Goal: Navigation & Orientation: Understand site structure

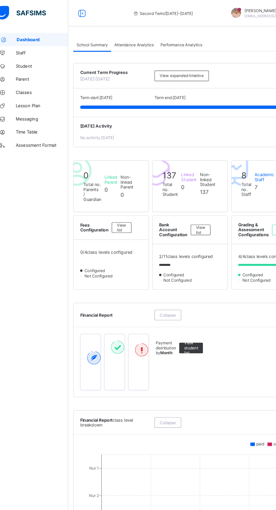
click at [155, 15] on div "Second Term / 2024-2025" at bounding box center [149, 11] width 100 height 23
click at [132, 40] on span "Attendance Analytics" at bounding box center [124, 38] width 34 height 4
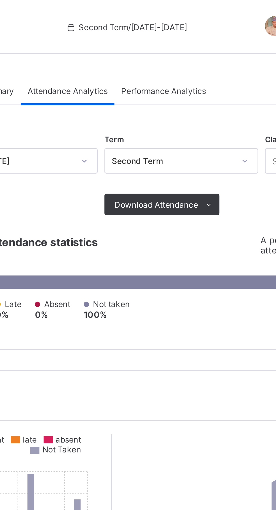
click at [172, 39] on span "Performance Analytics" at bounding box center [165, 38] width 36 height 4
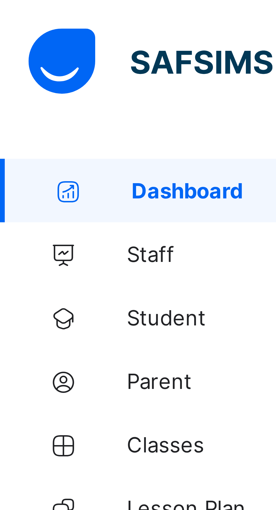
click at [29, 46] on span "Staff" at bounding box center [45, 45] width 45 height 5
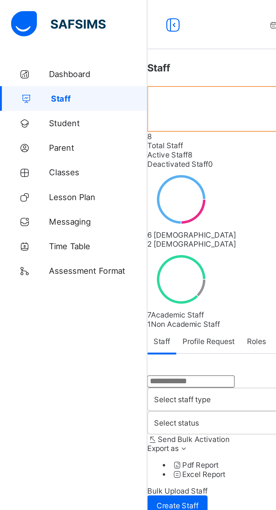
click at [25, 59] on link "Student" at bounding box center [34, 56] width 68 height 11
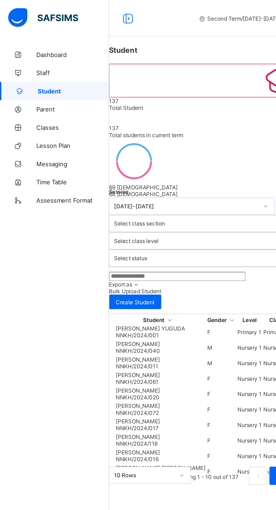
click at [3, 268] on div "Dashboard Staff Student Parent Classes Lesson Plan Messaging Time Table Assessm…" at bounding box center [34, 266] width 68 height 487
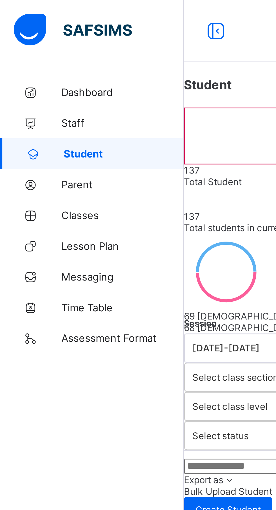
click at [28, 46] on span "Staff" at bounding box center [45, 45] width 45 height 5
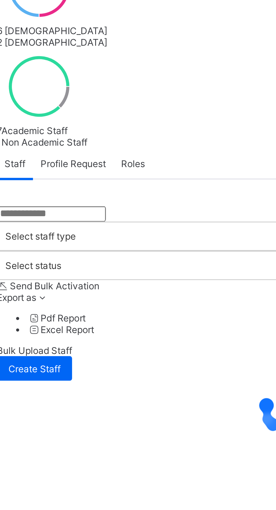
click at [108, 158] on span "Profile Request" at bounding box center [96, 156] width 24 height 4
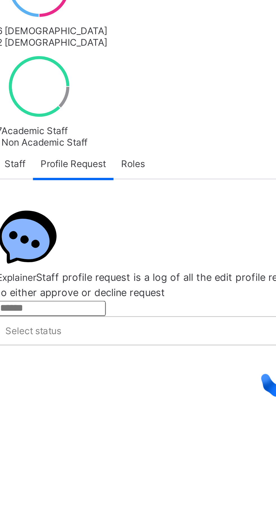
click at [125, 162] on div "Roles" at bounding box center [118, 156] width 14 height 11
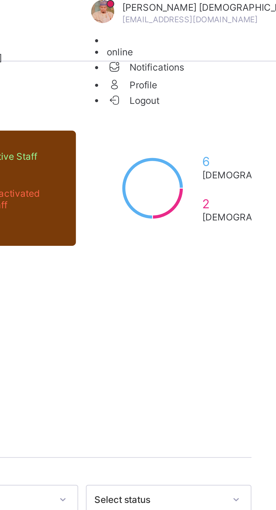
click at [232, 40] on span "Logout" at bounding box center [222, 37] width 19 height 6
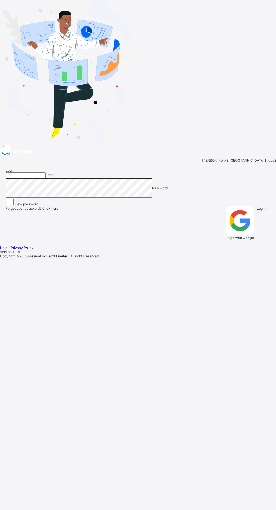
click at [46, 178] on input "email" at bounding box center [26, 175] width 40 height 6
type input "**********"
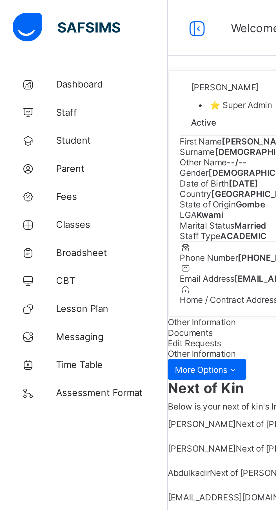
click at [30, 34] on span "Dashboard" at bounding box center [45, 34] width 45 height 5
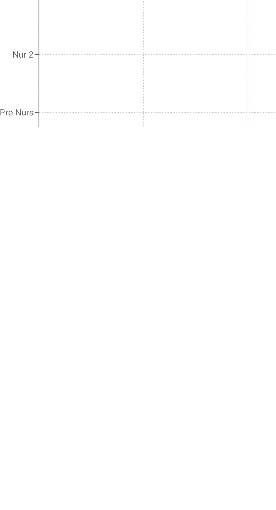
click at [87, 434] on span "Collapse" at bounding box center [81, 432] width 14 height 4
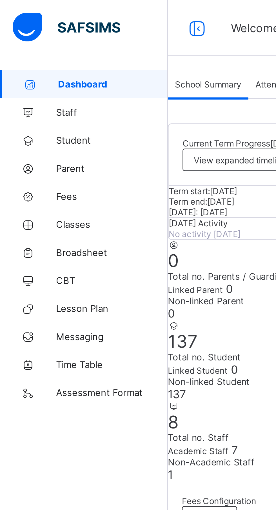
click at [24, 48] on link "Staff" at bounding box center [34, 44] width 68 height 11
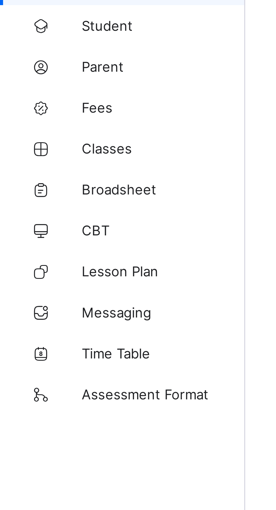
click at [35, 88] on link "Classes" at bounding box center [34, 90] width 68 height 11
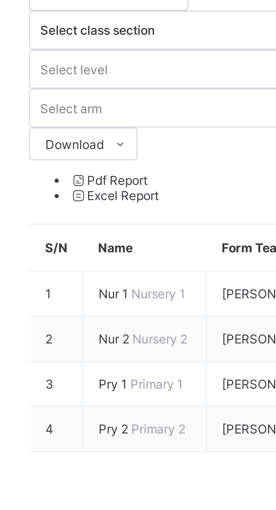
click at [105, 123] on span "Nur 1" at bounding box center [101, 125] width 9 height 4
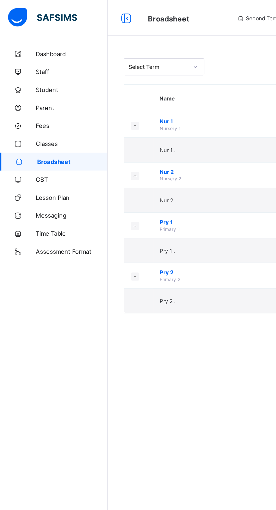
click at [42, 113] on span "CBT" at bounding box center [45, 113] width 45 height 5
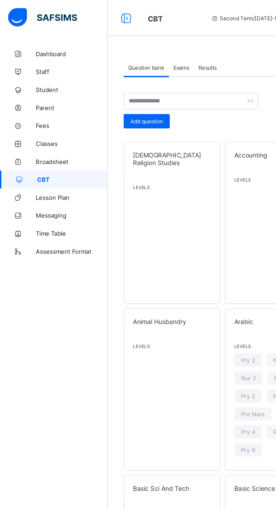
click at [114, 43] on span "Exams" at bounding box center [114, 42] width 10 height 4
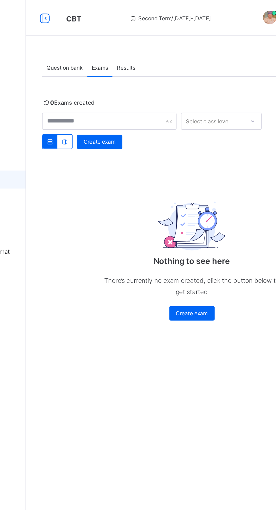
click at [138, 42] on div "Results" at bounding box center [130, 42] width 17 height 11
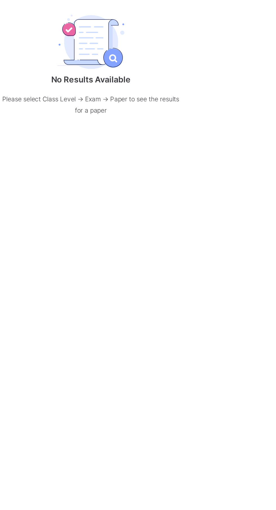
click at [211, 67] on span "Resume" at bounding box center [204, 65] width 13 height 4
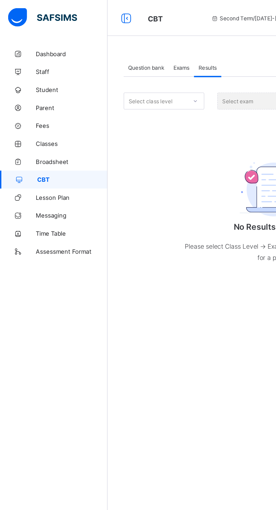
click at [30, 33] on span "Dashboard" at bounding box center [45, 34] width 45 height 5
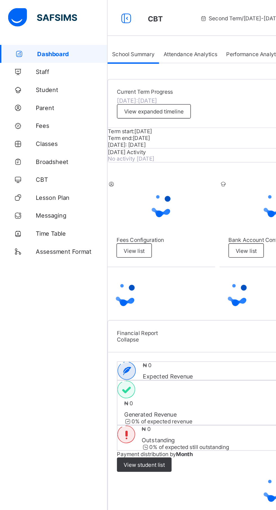
click at [121, 36] on span "Attendance Analytics" at bounding box center [120, 34] width 34 height 4
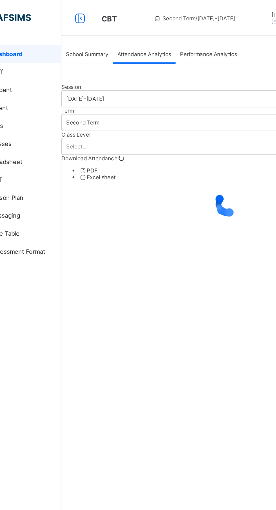
click at [166, 36] on span "Performance Analytics" at bounding box center [160, 34] width 36 height 4
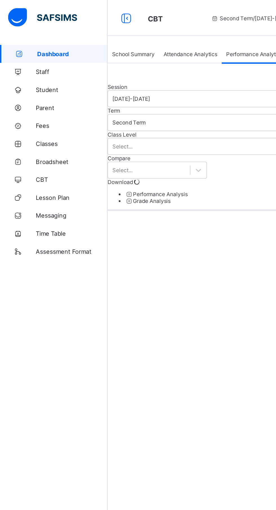
click at [28, 47] on span "Staff" at bounding box center [45, 45] width 45 height 5
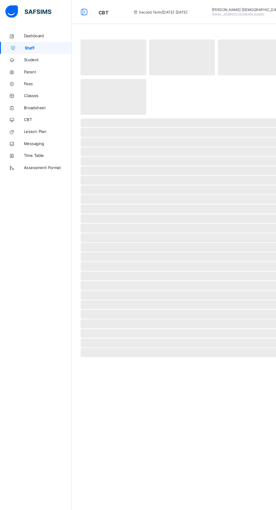
click at [7, 124] on icon at bounding box center [11, 124] width 23 height 4
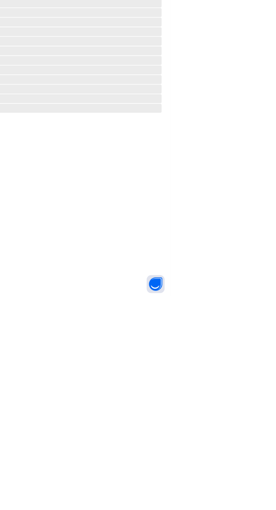
click at [180, 509] on html "CBT Second Term / [DATE]-[DATE] Abubakar [PERSON_NAME] [EMAIL_ADDRESS][DOMAIN_N…" at bounding box center [138, 255] width 276 height 510
click at [162, 509] on html "CBT Second Term / [DATE]-[DATE] Abubakar [PERSON_NAME] [EMAIL_ADDRESS][DOMAIN_N…" at bounding box center [138, 255] width 276 height 510
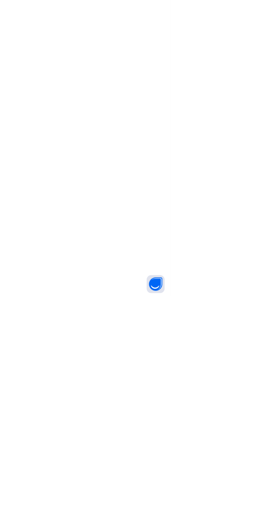
click at [134, 509] on html "Lesson Plan Second Term / [DATE]-[DATE] Abubakar [PERSON_NAME] [EMAIL_ADDRESS][…" at bounding box center [138, 255] width 276 height 510
click at [124, 509] on html "Lesson Plan Second Term / [DATE]-[DATE] Abubakar [PERSON_NAME] [EMAIL_ADDRESS][…" at bounding box center [138, 255] width 276 height 510
click at [119, 509] on html "Lesson Plan Second Term / [DATE]-[DATE] Abubakar [PERSON_NAME] [EMAIL_ADDRESS][…" at bounding box center [138, 255] width 276 height 510
click at [120, 509] on div "Configuration Saved Templates My Lesson Plans Awaiting Approvals Approved Lesso…" at bounding box center [172, 255] width 209 height 510
click at [276, 508] on html "Lesson Plan Second Term / [DATE]-[DATE] Abubakar [PERSON_NAME] [EMAIL_ADDRESS][…" at bounding box center [138, 255] width 276 height 510
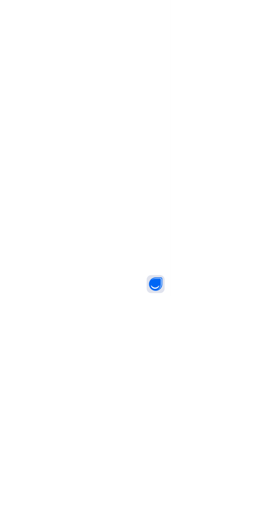
click at [133, 509] on html "Lesson Plan Second Term / [DATE]-[DATE] Abubakar [PERSON_NAME] [EMAIL_ADDRESS][…" at bounding box center [138, 255] width 276 height 510
